Goal: Task Accomplishment & Management: Manage account settings

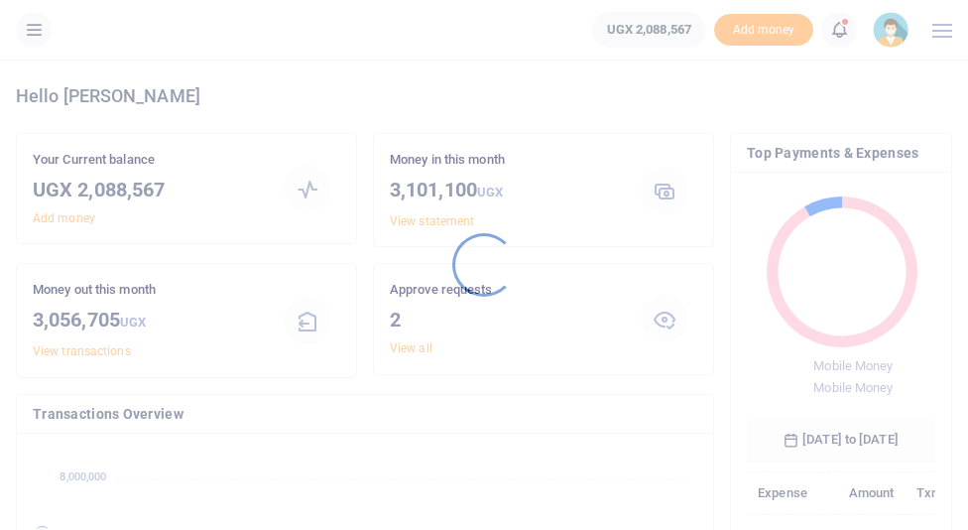
scroll to position [0, 1]
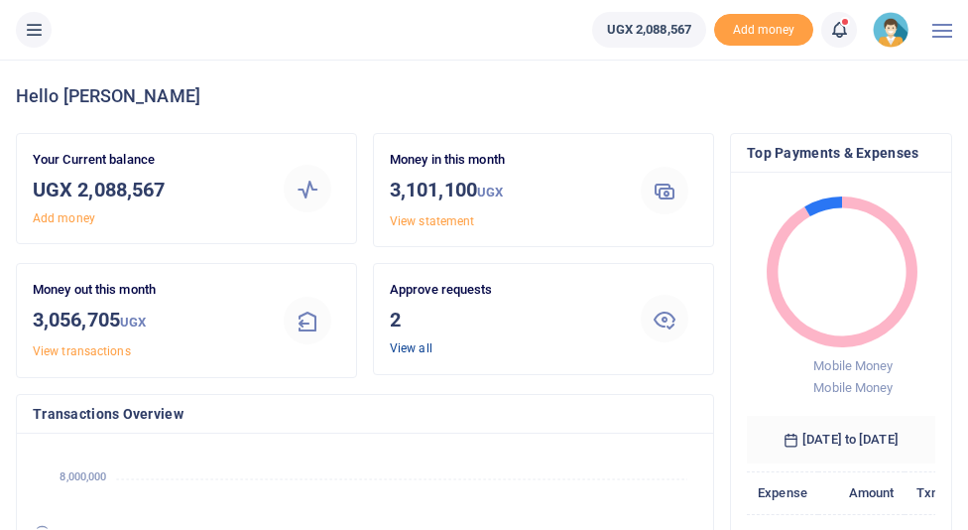
click at [411, 345] on link "View all" at bounding box center [411, 348] width 43 height 14
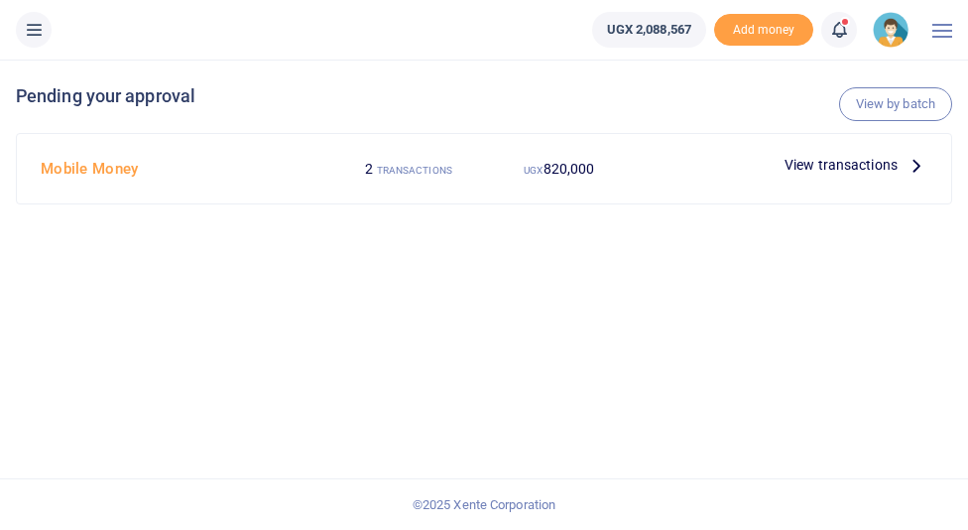
click at [814, 162] on span "View transactions" at bounding box center [841, 165] width 113 height 22
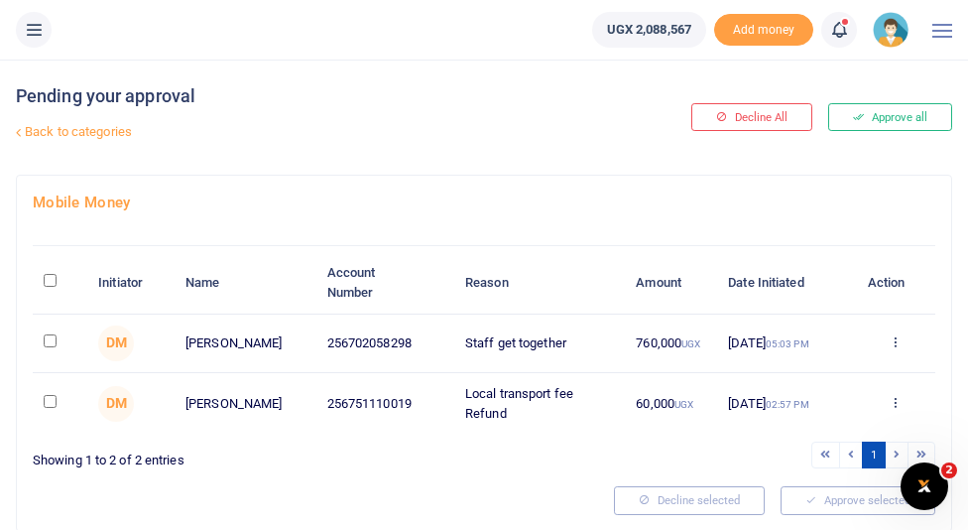
click at [51, 281] on input "\a \a : activate to sort column descending" at bounding box center [50, 280] width 13 height 13
checkbox input "true"
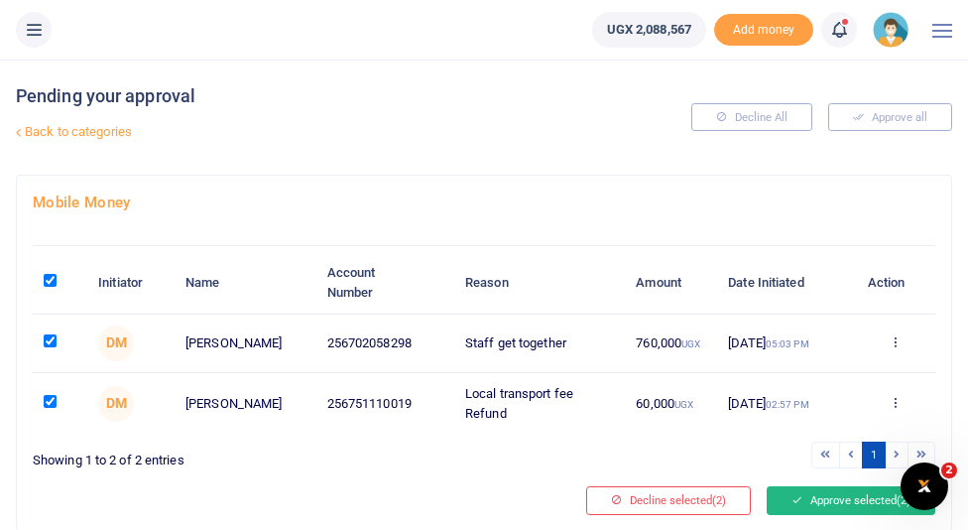
click at [821, 512] on button "Approve selected (2)" at bounding box center [851, 500] width 169 height 28
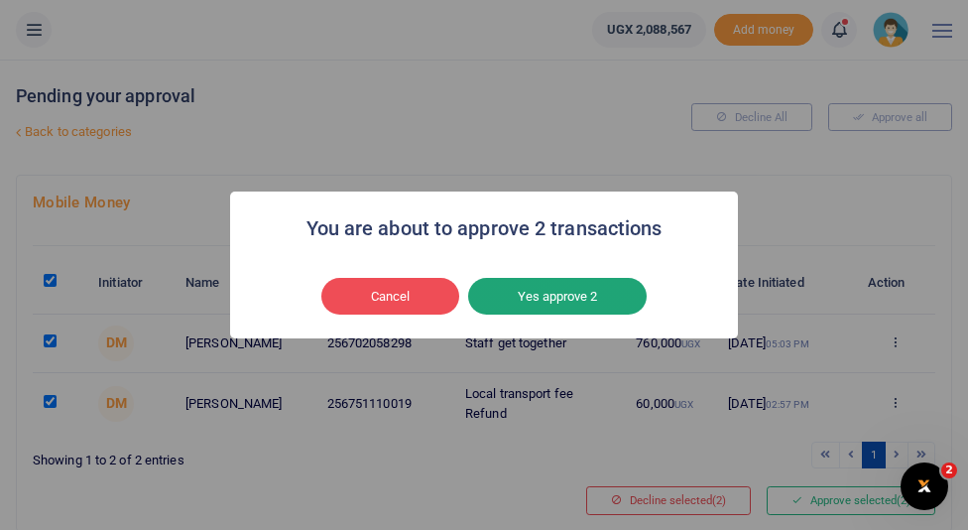
click at [558, 303] on button "Yes approve 2" at bounding box center [557, 297] width 179 height 38
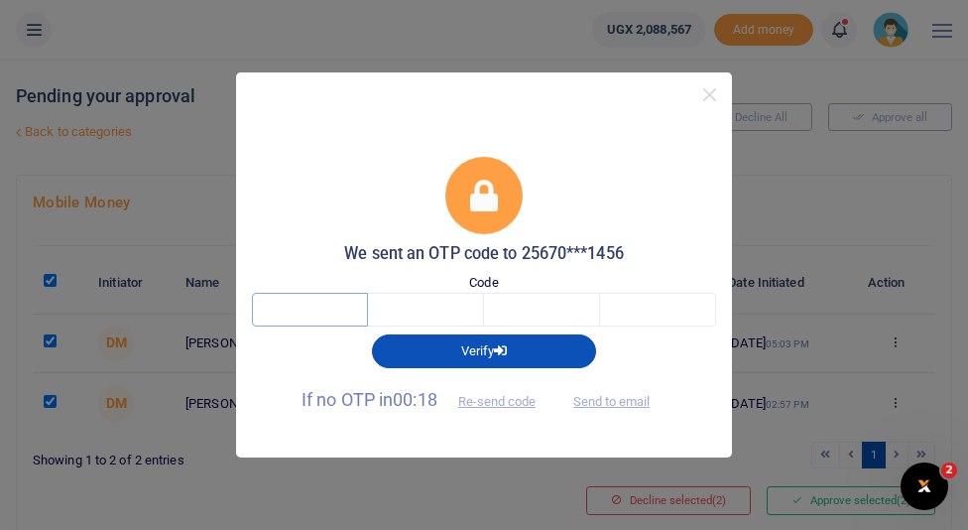
click at [300, 306] on input "text" at bounding box center [310, 310] width 116 height 34
type input "9"
type input "5"
type input "8"
type input "6"
